Goal: Task Accomplishment & Management: Manage account settings

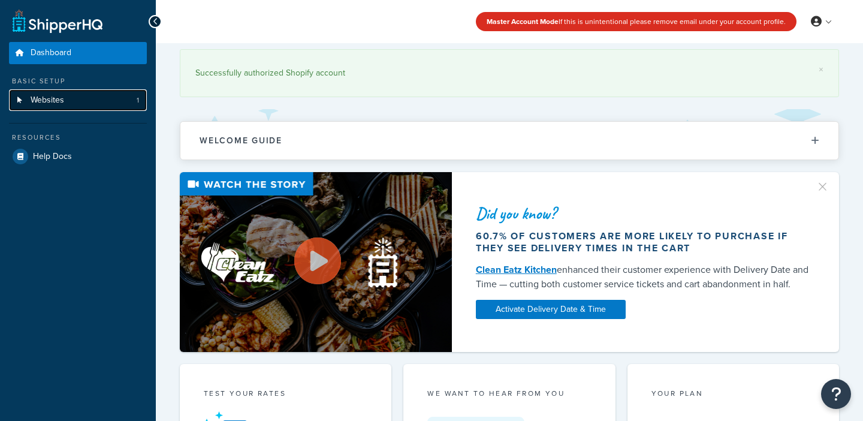
click at [83, 100] on link "Websites 1" at bounding box center [78, 100] width 138 height 22
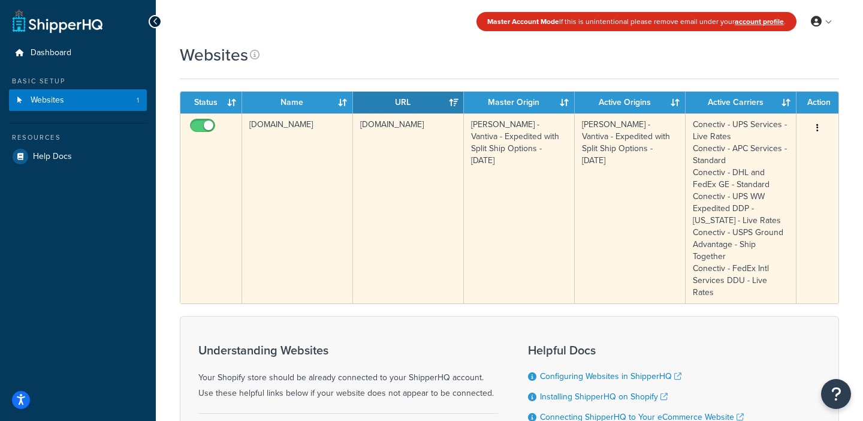
click at [817, 126] on icon "button" at bounding box center [817, 127] width 2 height 8
click at [790, 156] on link "Edit" at bounding box center [768, 152] width 95 height 25
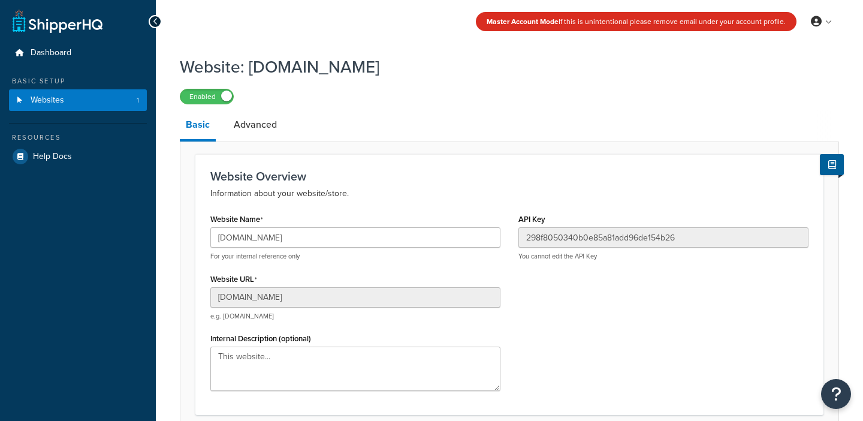
select select "141700"
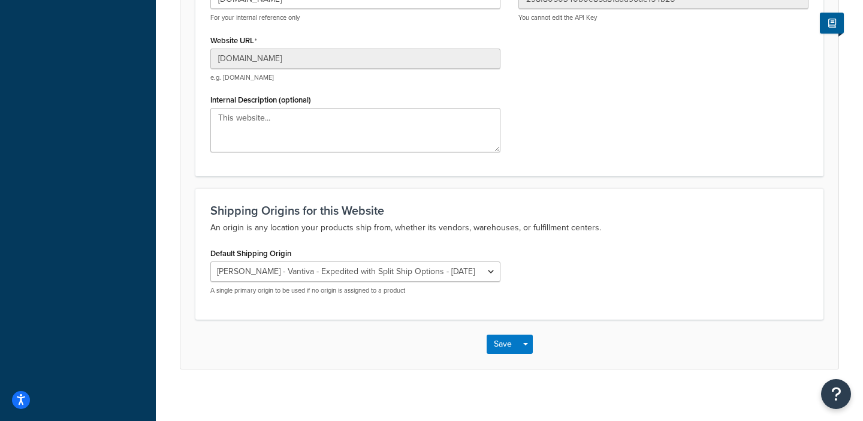
scroll to position [247, 0]
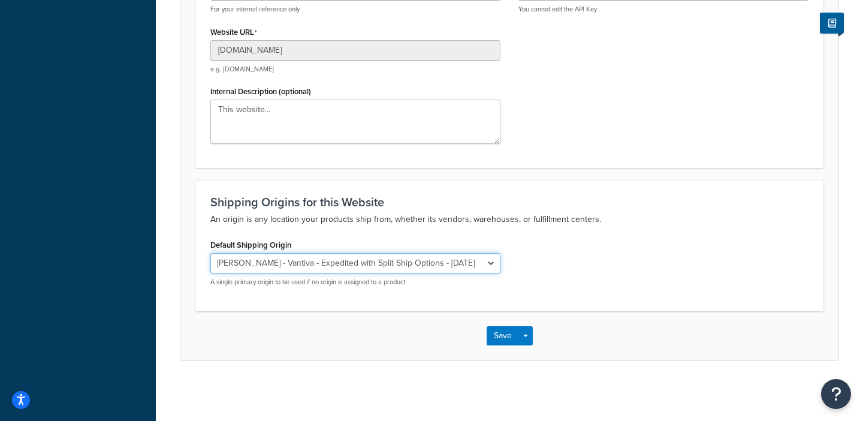
click at [390, 253] on select "Taylor Swift - Vantiva - Free Ship Over $150 - TEST Taylor Swift - Vantiva - Ex…" at bounding box center [355, 263] width 290 height 20
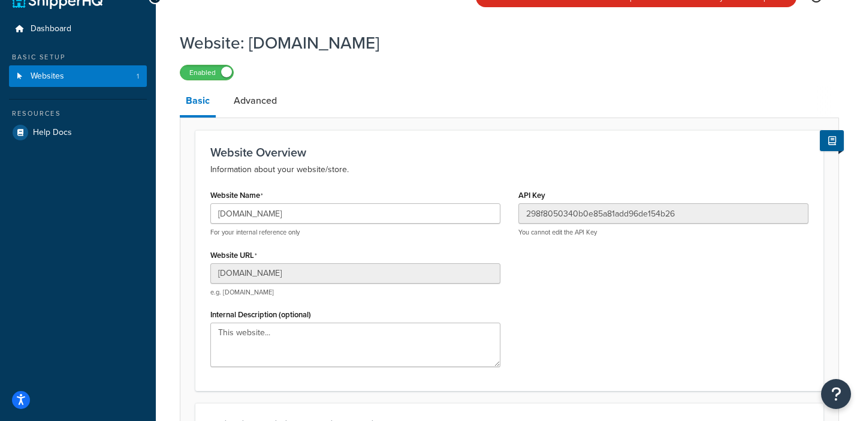
scroll to position [0, 0]
